Goal: Information Seeking & Learning: Find specific page/section

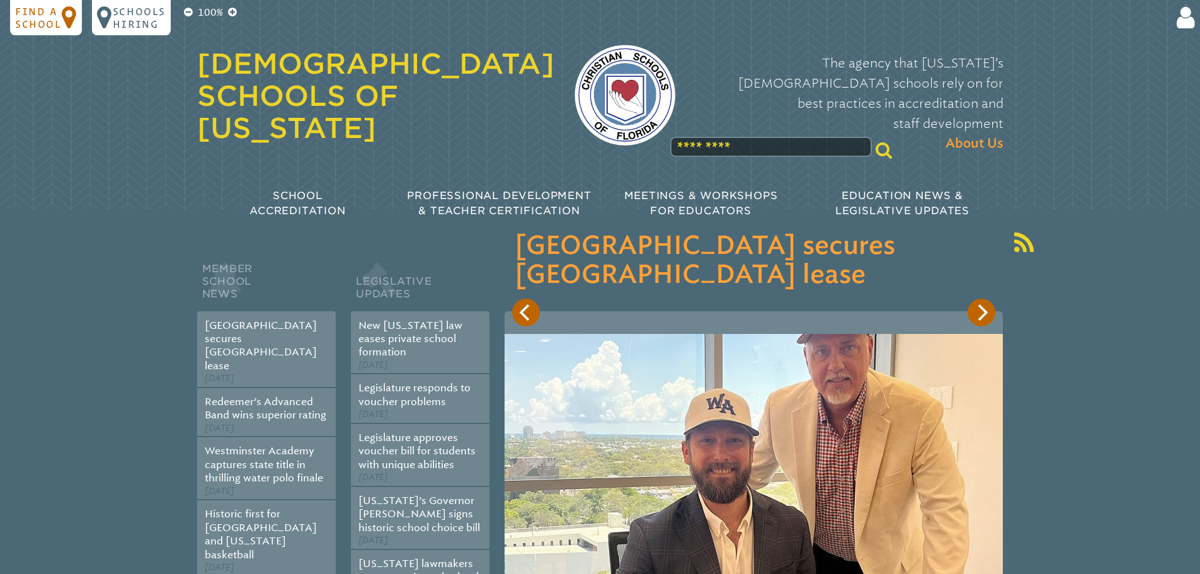
click at [36, 13] on p "Find a school" at bounding box center [38, 17] width 47 height 25
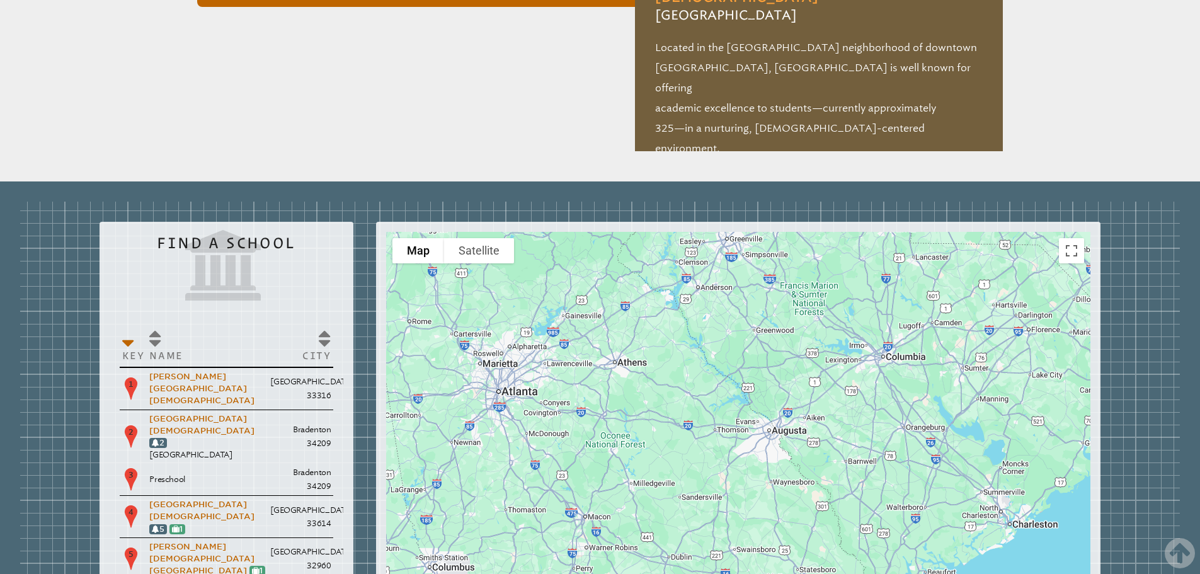
scroll to position [1429, 0]
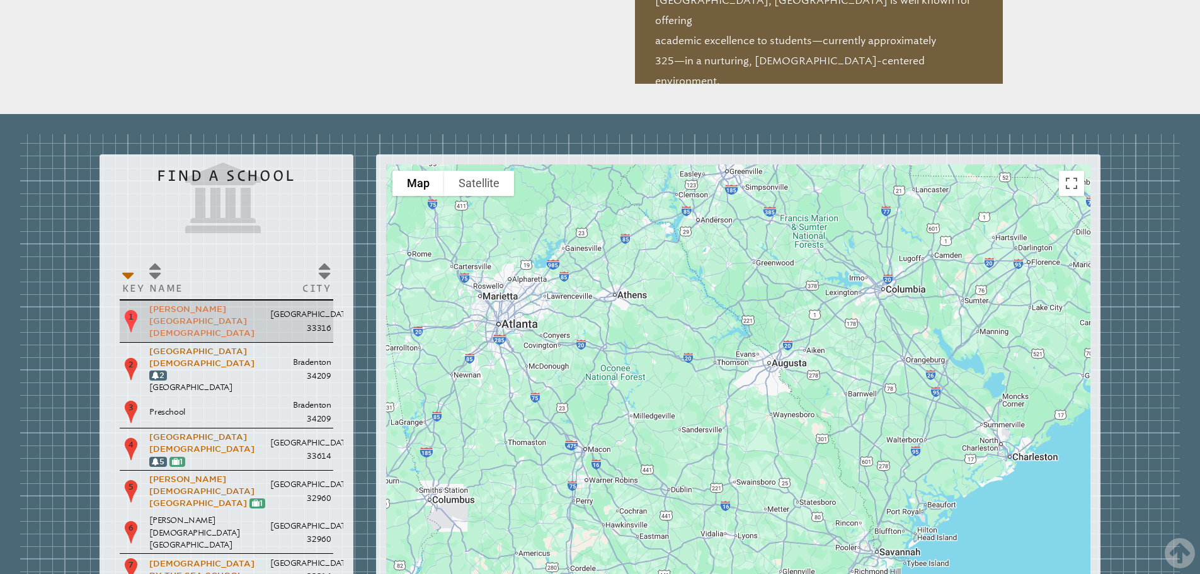
click at [196, 304] on link "[PERSON_NAME][GEOGRAPHIC_DATA][DEMOGRAPHIC_DATA]" at bounding box center [201, 320] width 105 height 33
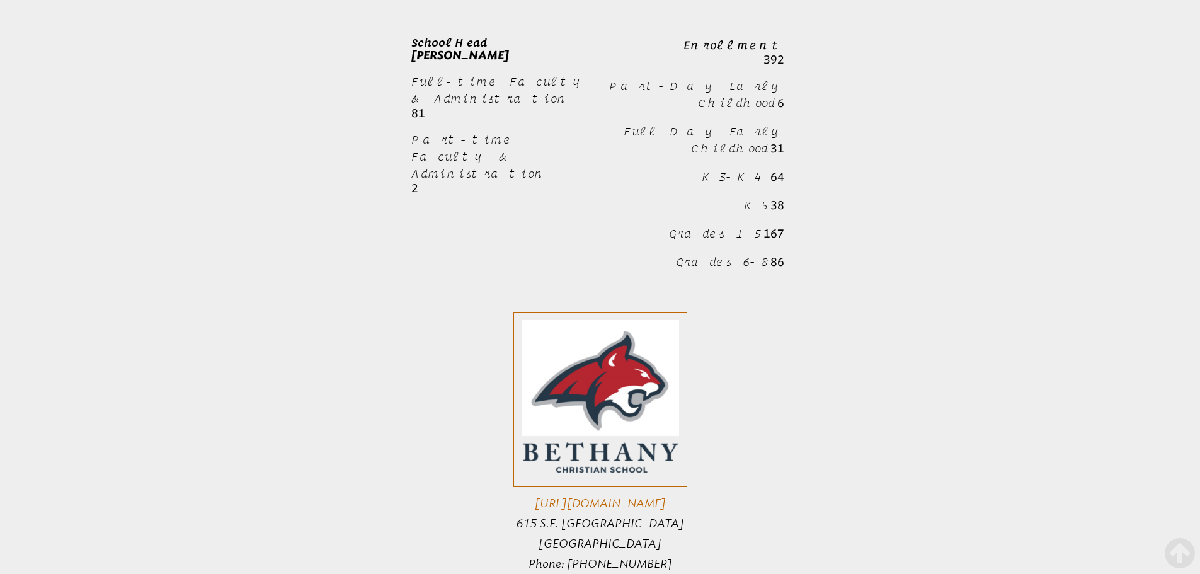
scroll to position [1071, 0]
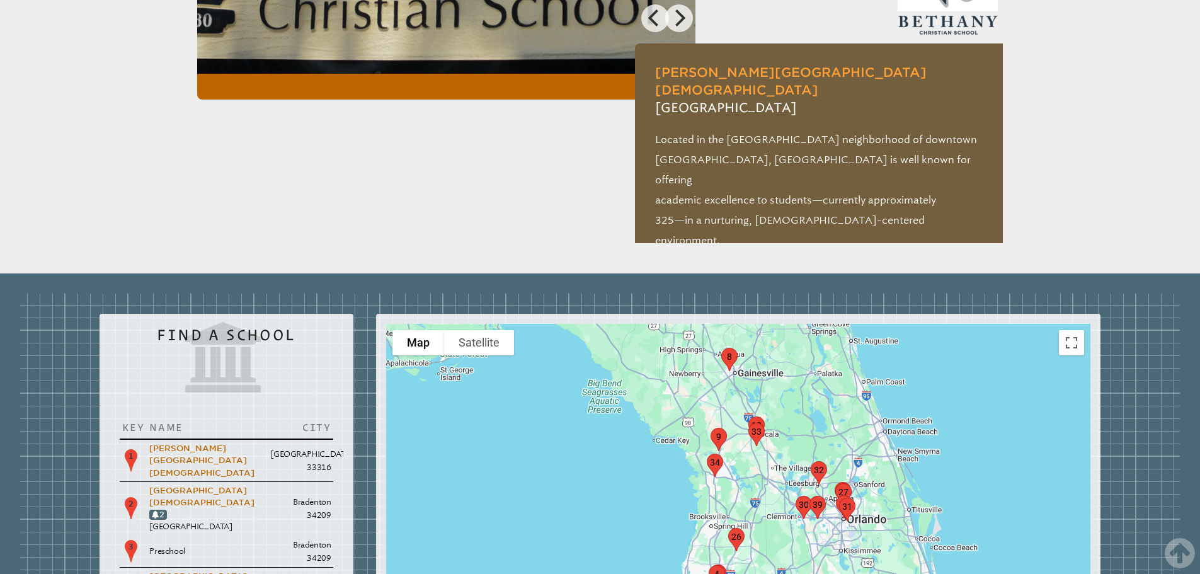
scroll to position [799, 0]
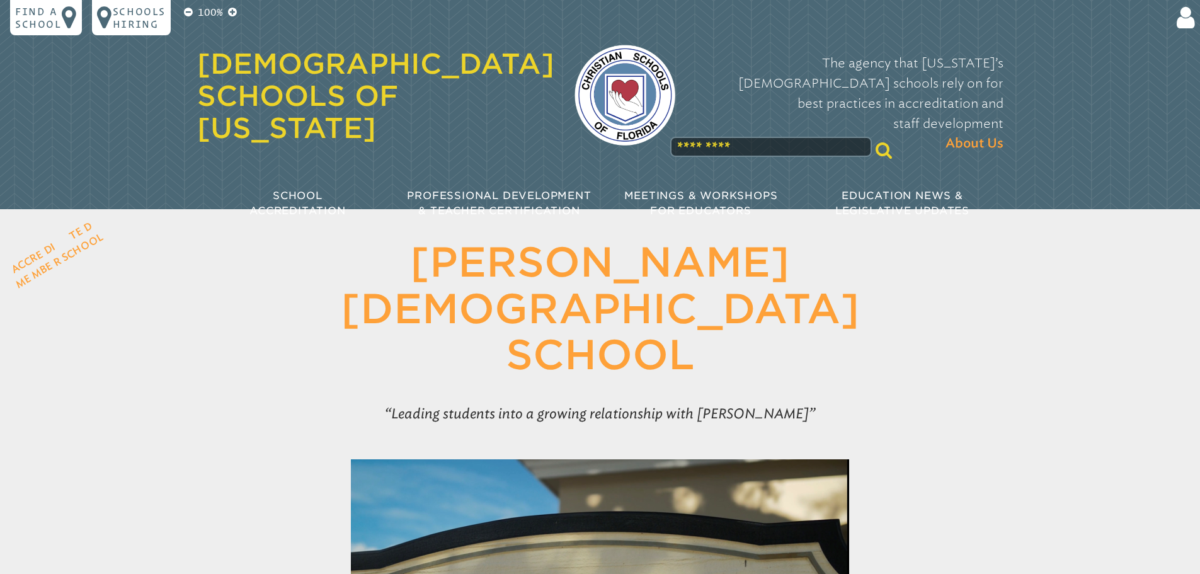
click at [293, 96] on link "[DEMOGRAPHIC_DATA] Schools of [US_STATE]" at bounding box center [375, 95] width 357 height 97
